Goal: Transaction & Acquisition: Purchase product/service

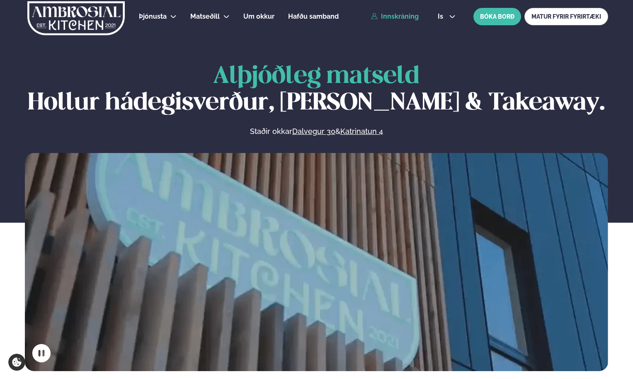
click at [404, 17] on link "Innskráning" at bounding box center [395, 16] width 48 height 7
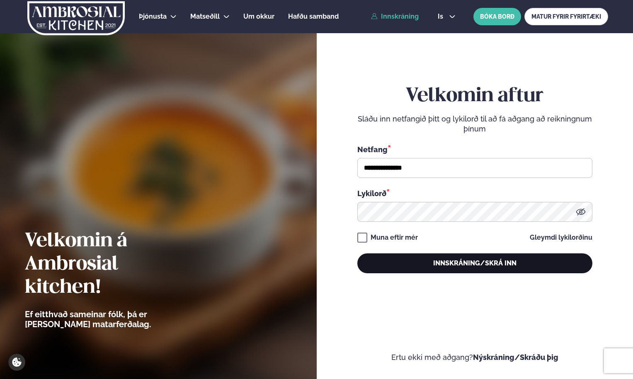
click at [458, 259] on button "Innskráning/Skrá inn" at bounding box center [474, 263] width 235 height 20
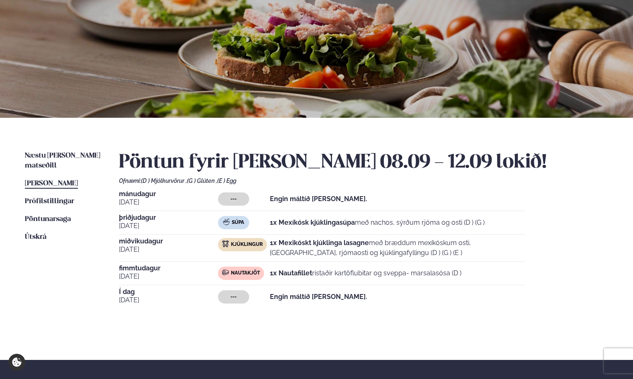
scroll to position [66, 0]
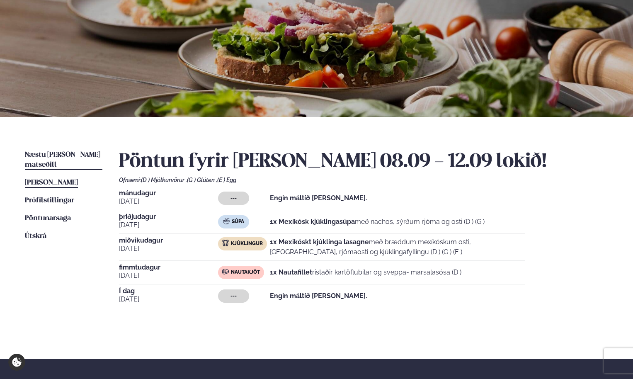
click at [60, 157] on span "Næstu [PERSON_NAME] matseðill" at bounding box center [62, 159] width 75 height 17
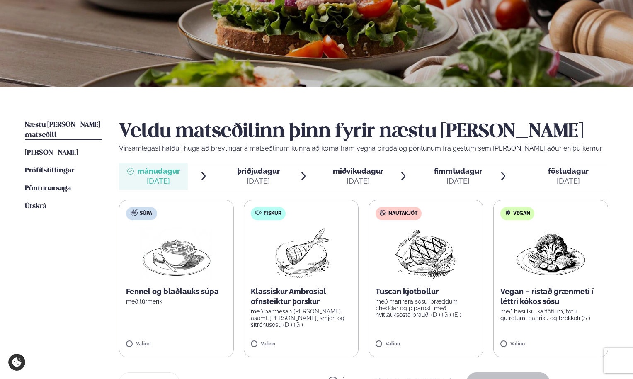
scroll to position [111, 0]
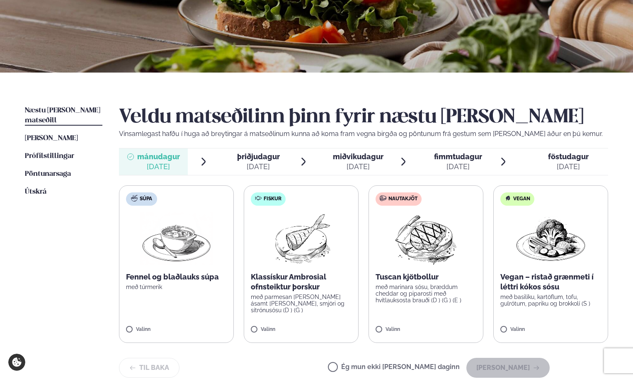
click at [272, 159] on span "þriðjudagur" at bounding box center [258, 156] width 43 height 9
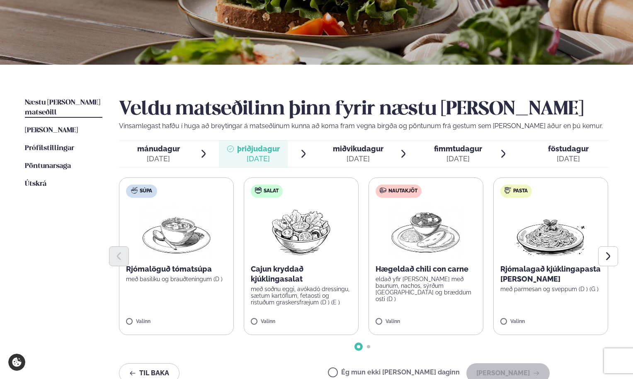
scroll to position [123, 0]
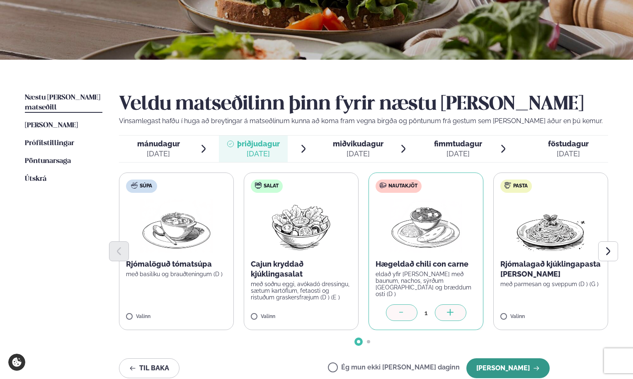
click at [526, 368] on button "[PERSON_NAME]" at bounding box center [507, 368] width 83 height 20
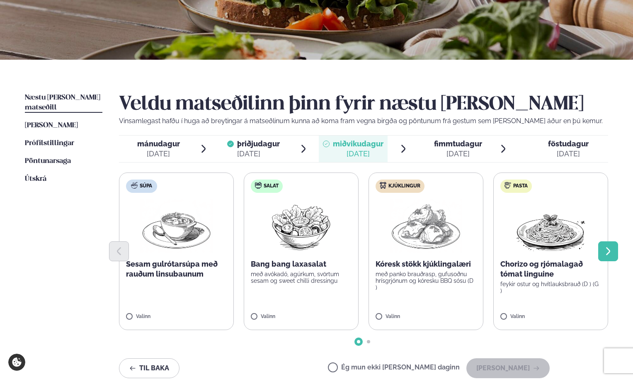
click at [612, 247] on icon "Next slide" at bounding box center [608, 251] width 10 height 10
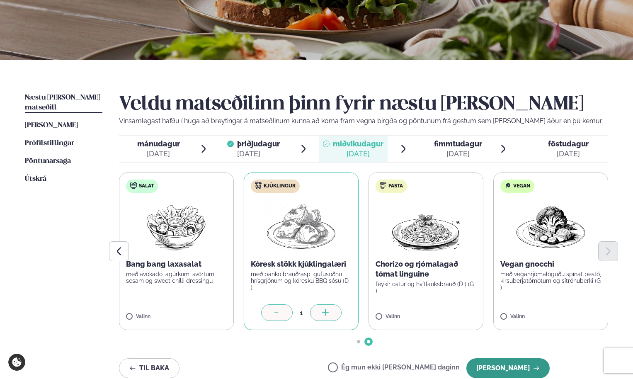
click at [534, 367] on icon "button" at bounding box center [536, 368] width 7 height 7
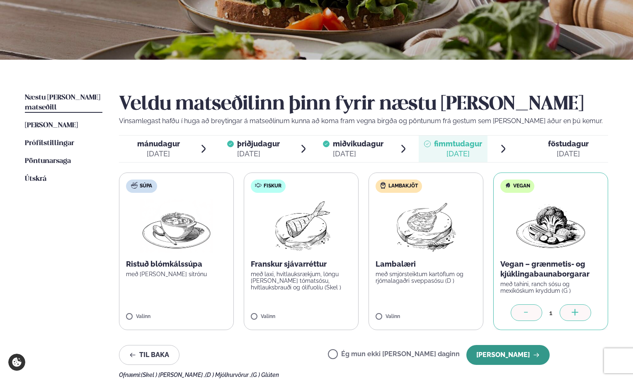
click at [527, 353] on button "[PERSON_NAME]" at bounding box center [507, 355] width 83 height 20
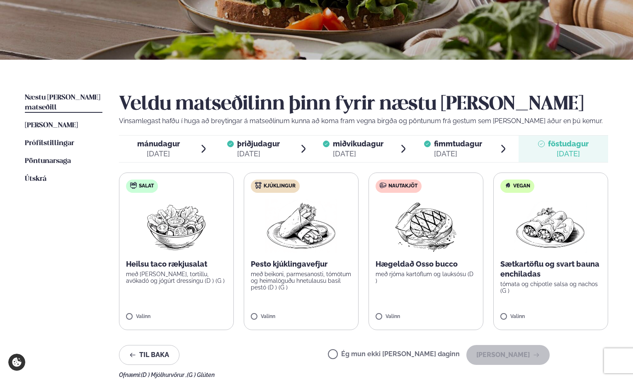
click at [439, 145] on span "fimmtudagur" at bounding box center [458, 143] width 48 height 9
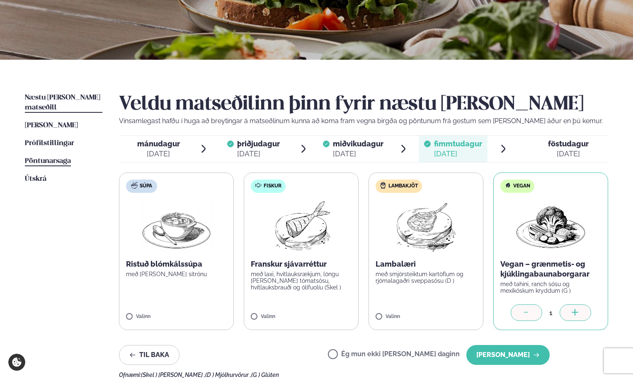
click at [47, 157] on span "Pöntunarsaga" at bounding box center [48, 160] width 46 height 7
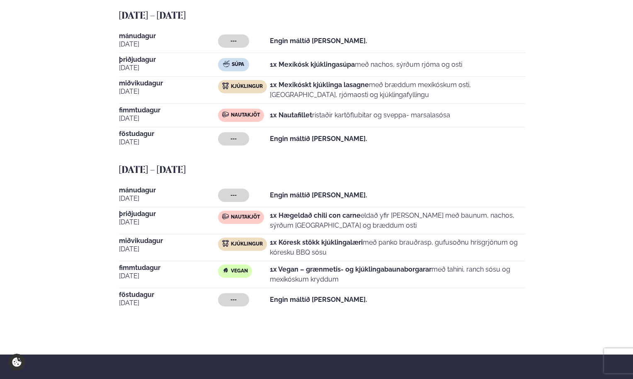
scroll to position [380, 0]
